Goal: Transaction & Acquisition: Purchase product/service

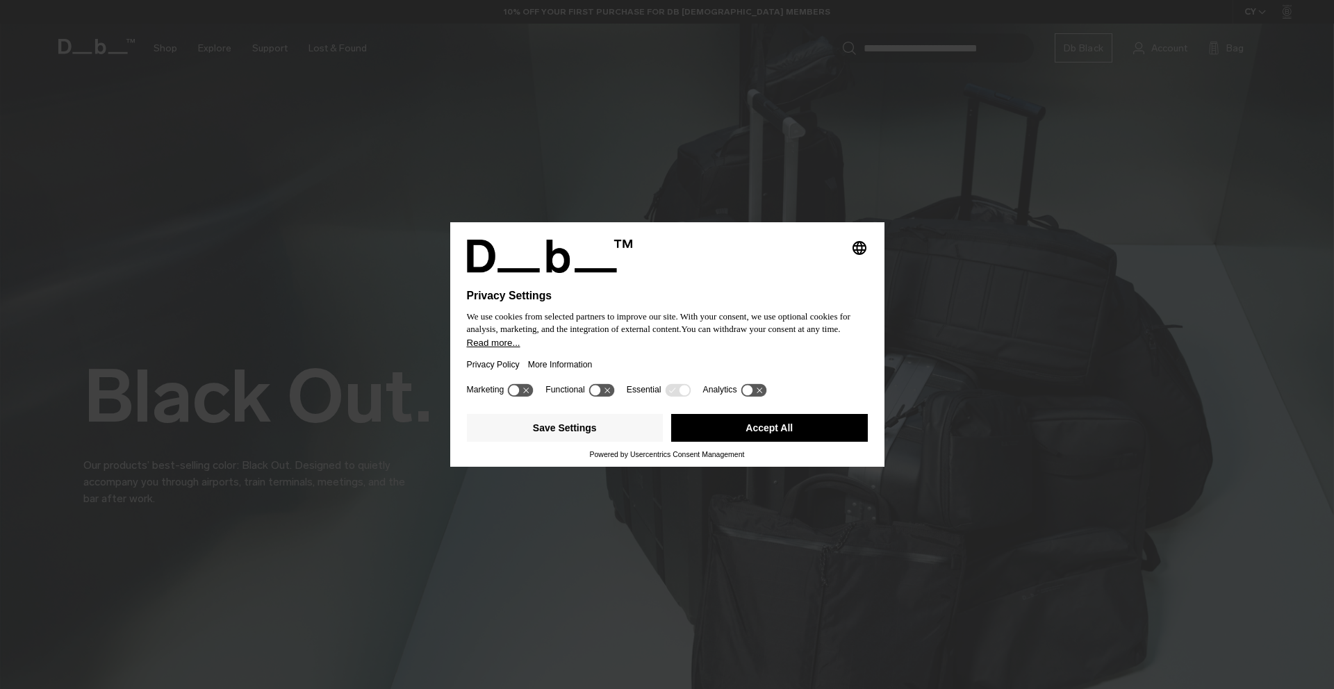
click at [743, 435] on button "Accept All" at bounding box center [769, 428] width 197 height 28
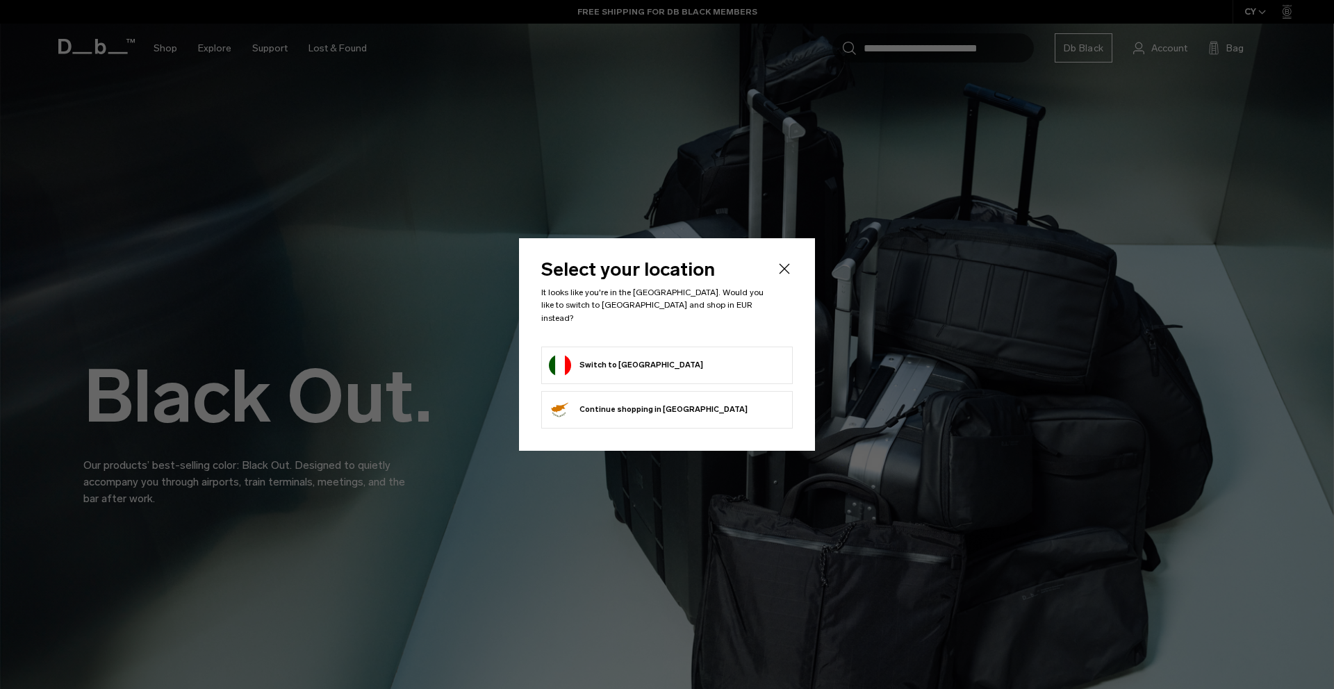
click at [707, 354] on form "Switch to [GEOGRAPHIC_DATA]" at bounding box center [667, 365] width 236 height 22
click at [592, 354] on button "Switch to [GEOGRAPHIC_DATA]" at bounding box center [626, 365] width 154 height 22
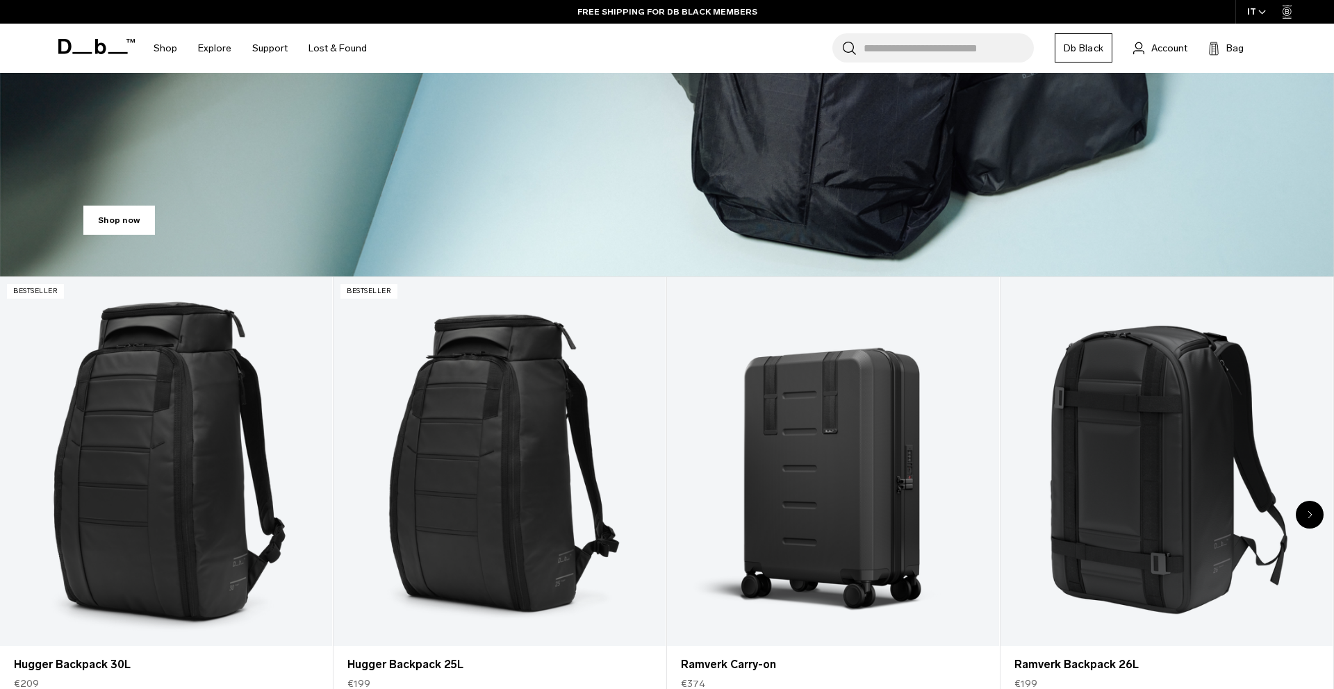
scroll to position [489, 0]
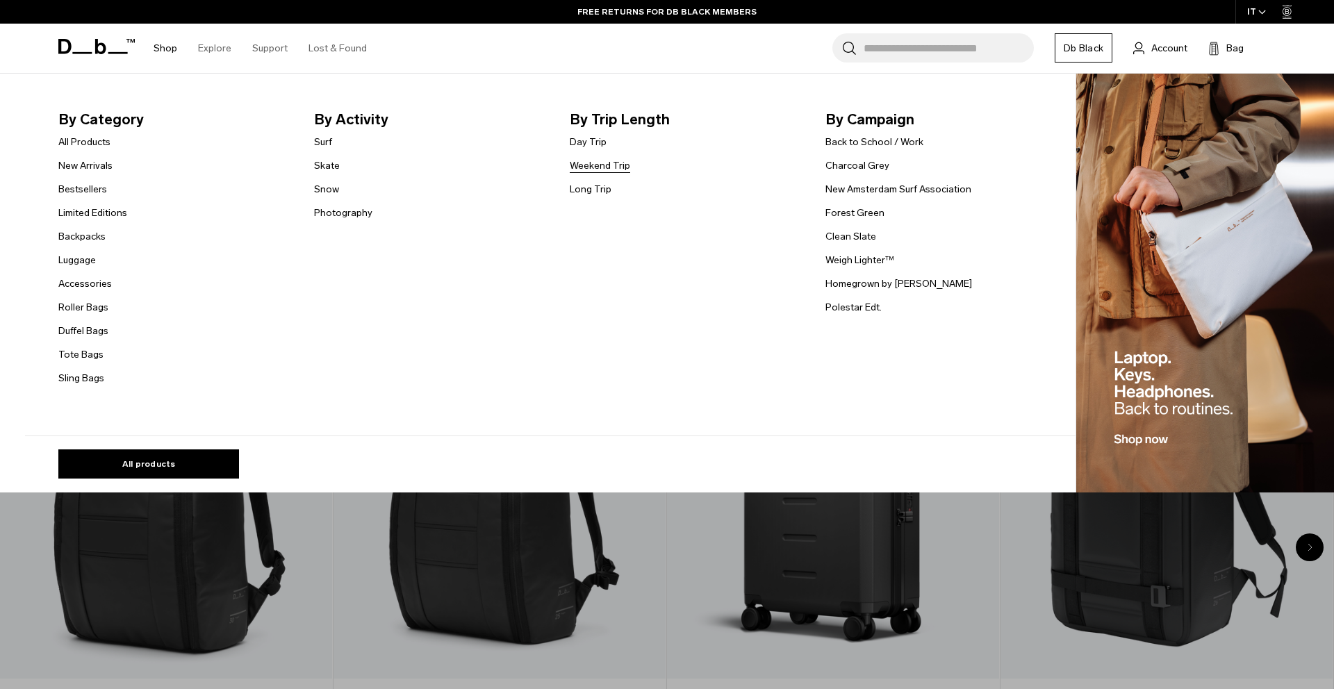
click at [612, 172] on link "Weekend Trip" at bounding box center [600, 165] width 60 height 15
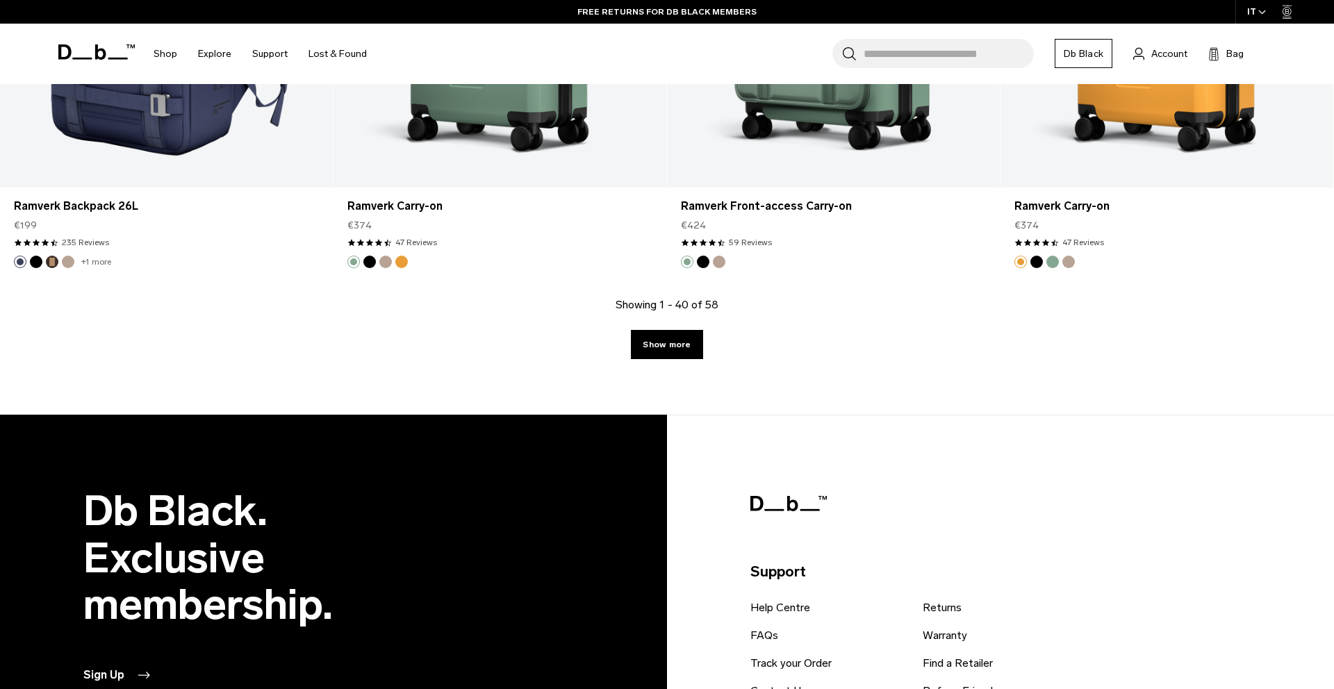
scroll to position [5285, 0]
